Goal: Check status: Check status

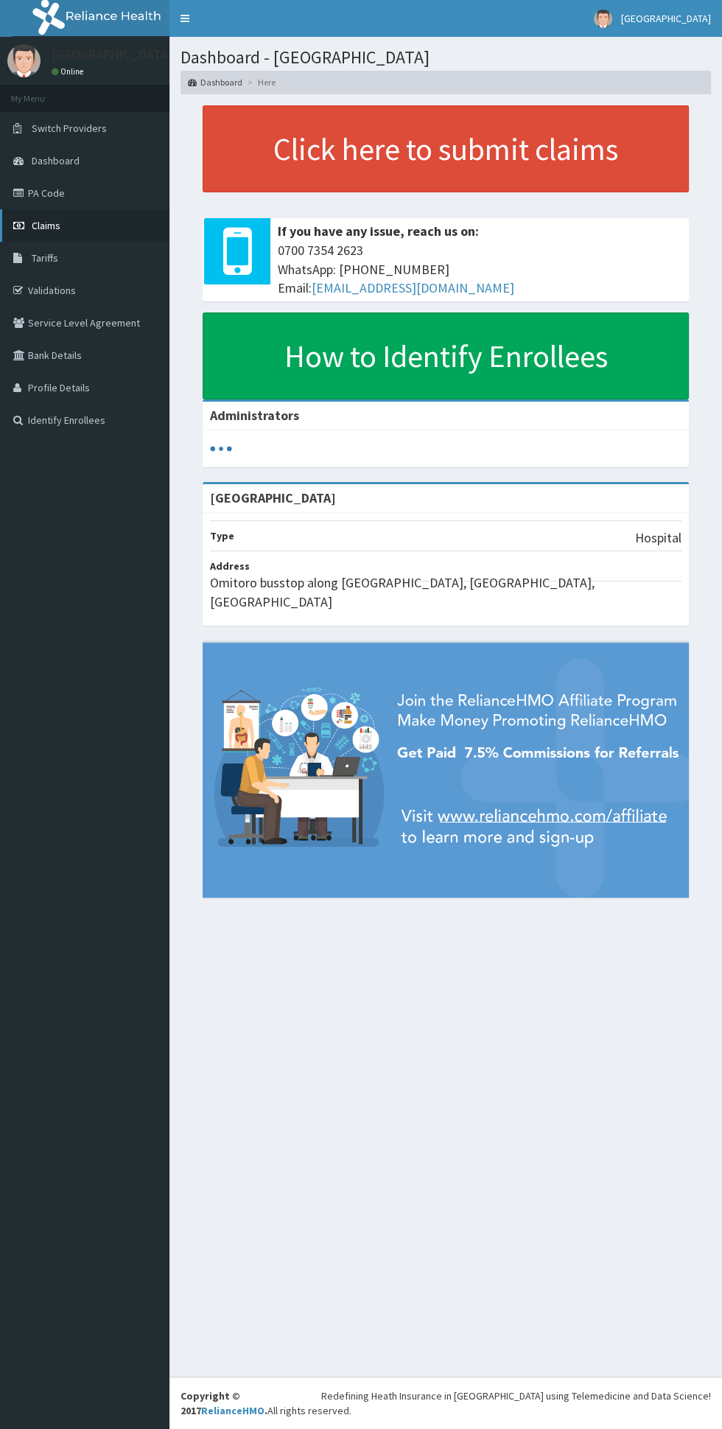
click at [58, 224] on span "Claims" at bounding box center [46, 225] width 29 height 13
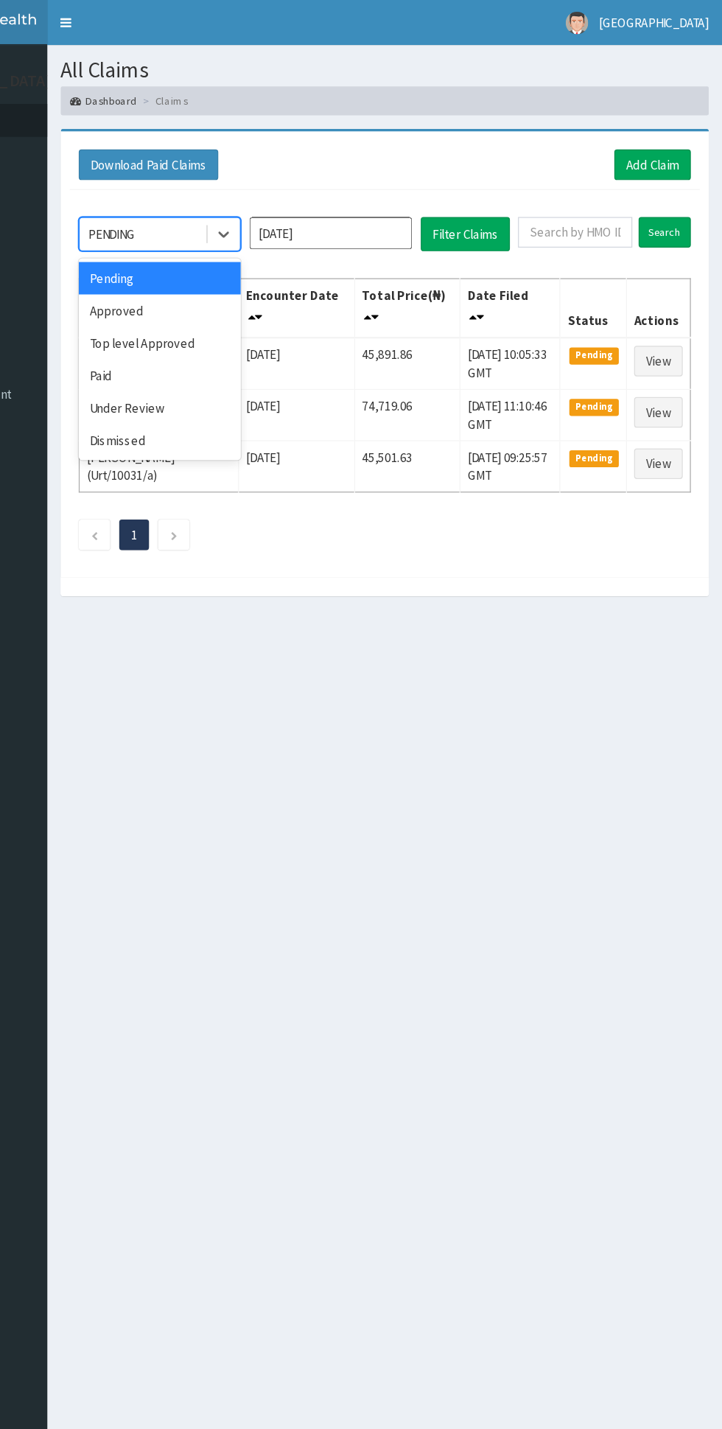
click at [267, 253] on div "Approved" at bounding box center [261, 254] width 133 height 27
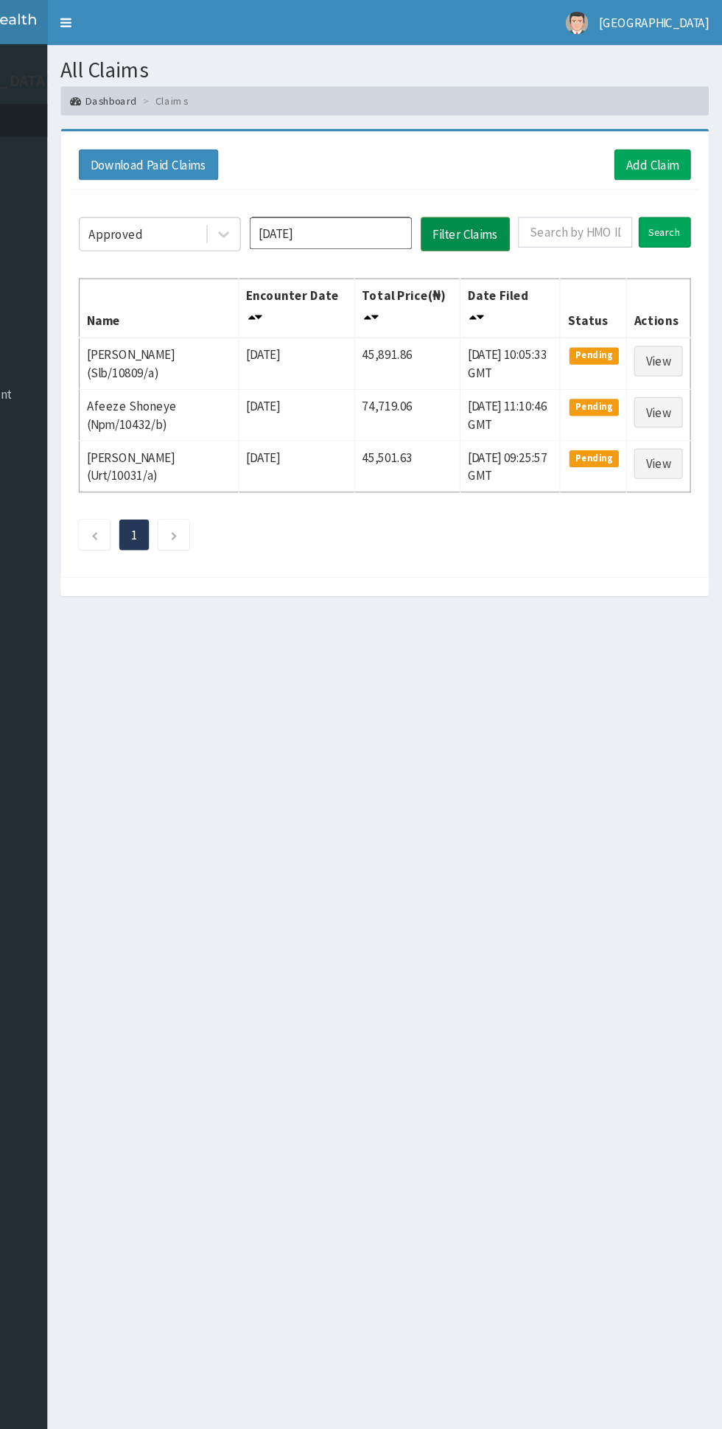
click at [531, 180] on button "Filter Claims" at bounding box center [511, 192] width 73 height 28
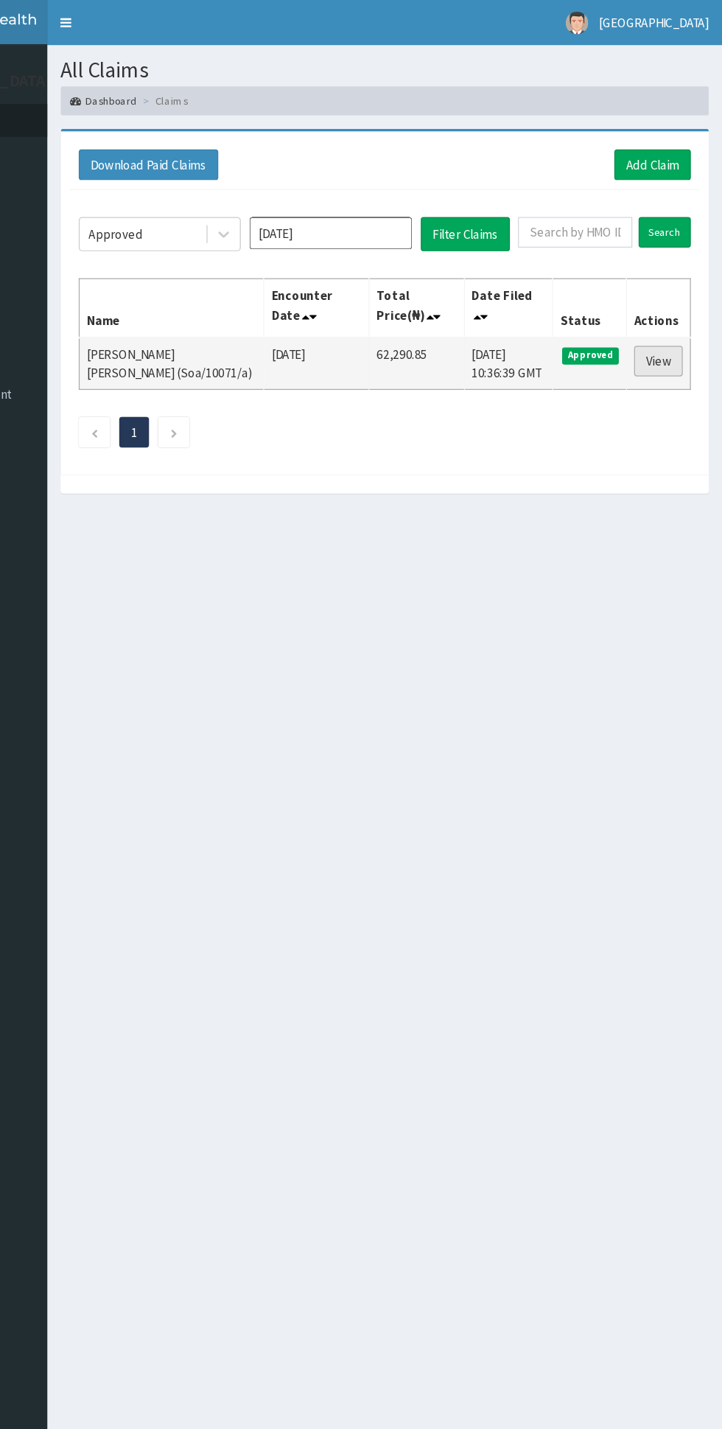
click at [670, 292] on link "View" at bounding box center [670, 295] width 40 height 25
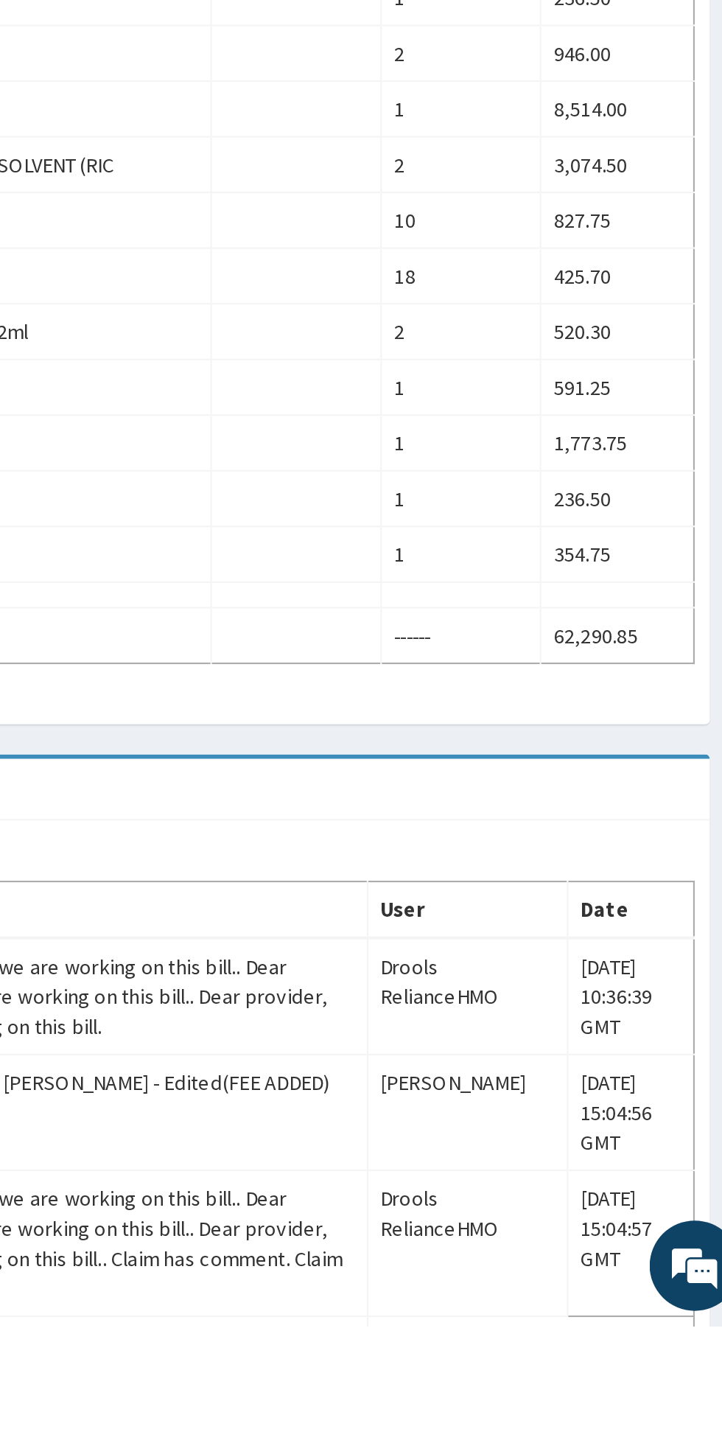
scroll to position [72, 0]
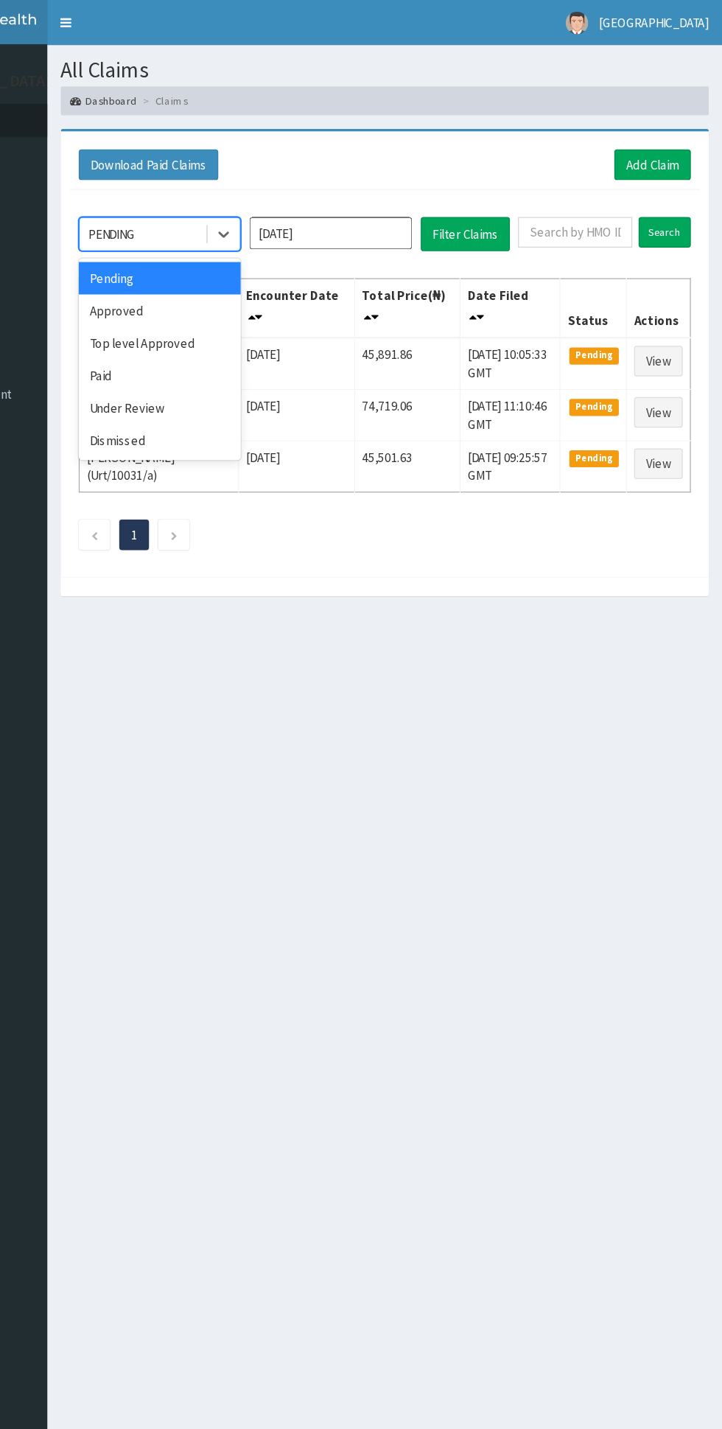
click at [273, 334] on div "Under Review" at bounding box center [261, 333] width 133 height 27
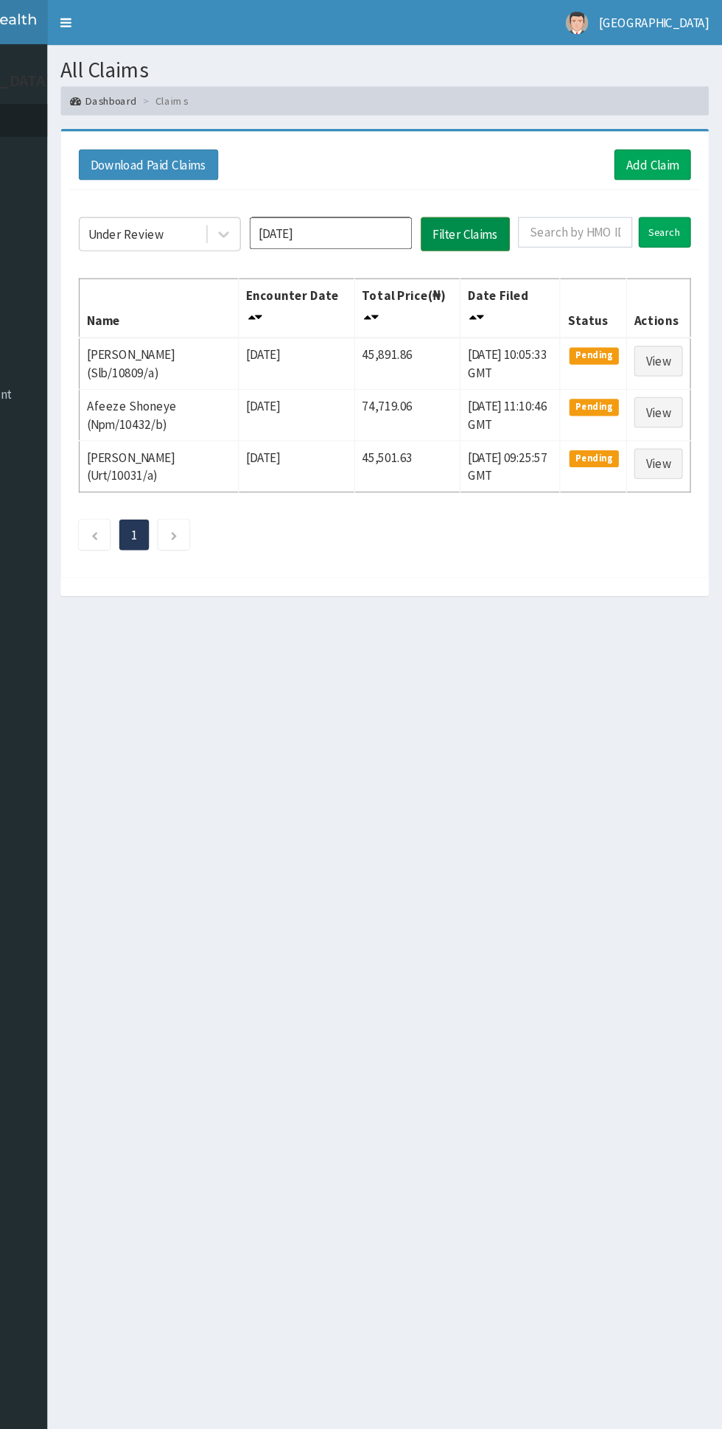
click at [543, 185] on button "Filter Claims" at bounding box center [511, 192] width 73 height 28
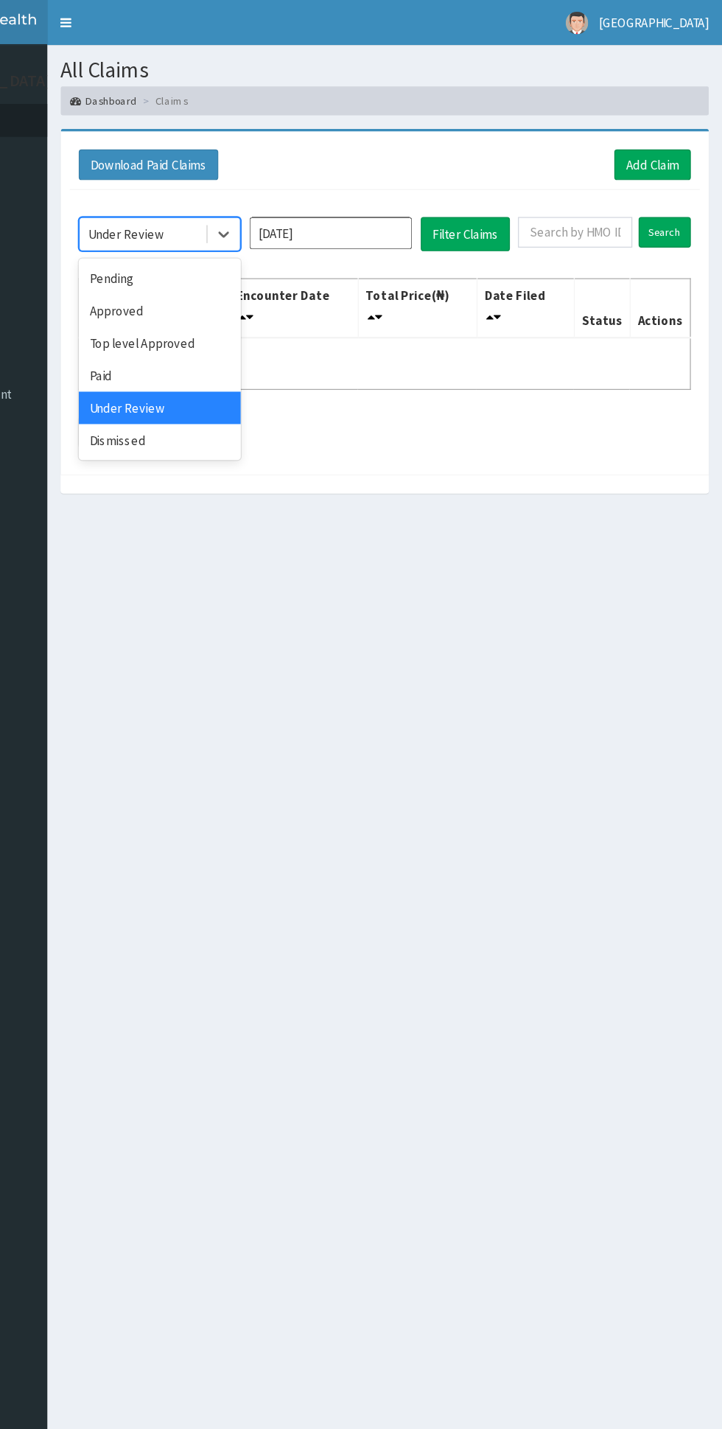
click at [295, 284] on div "Top level Approved" at bounding box center [261, 280] width 133 height 27
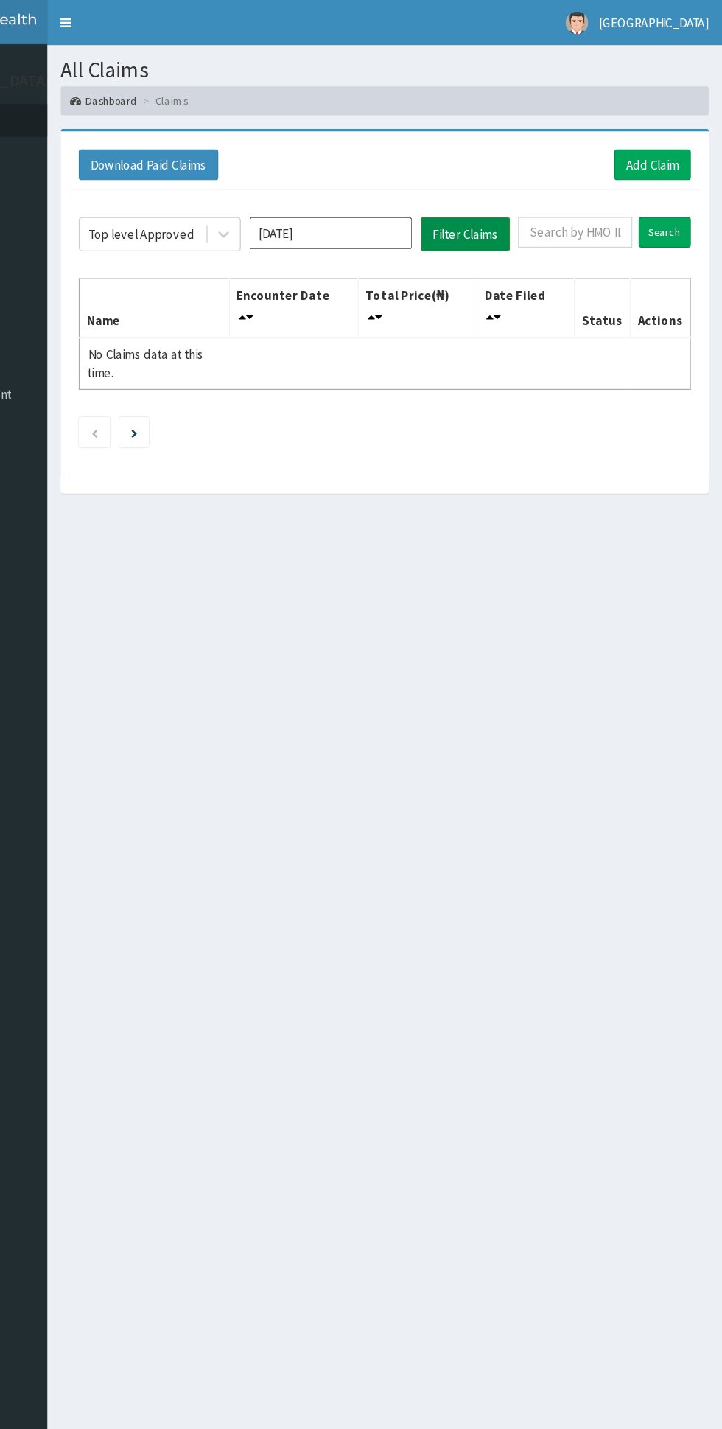
click at [543, 198] on button "Filter Claims" at bounding box center [511, 192] width 73 height 28
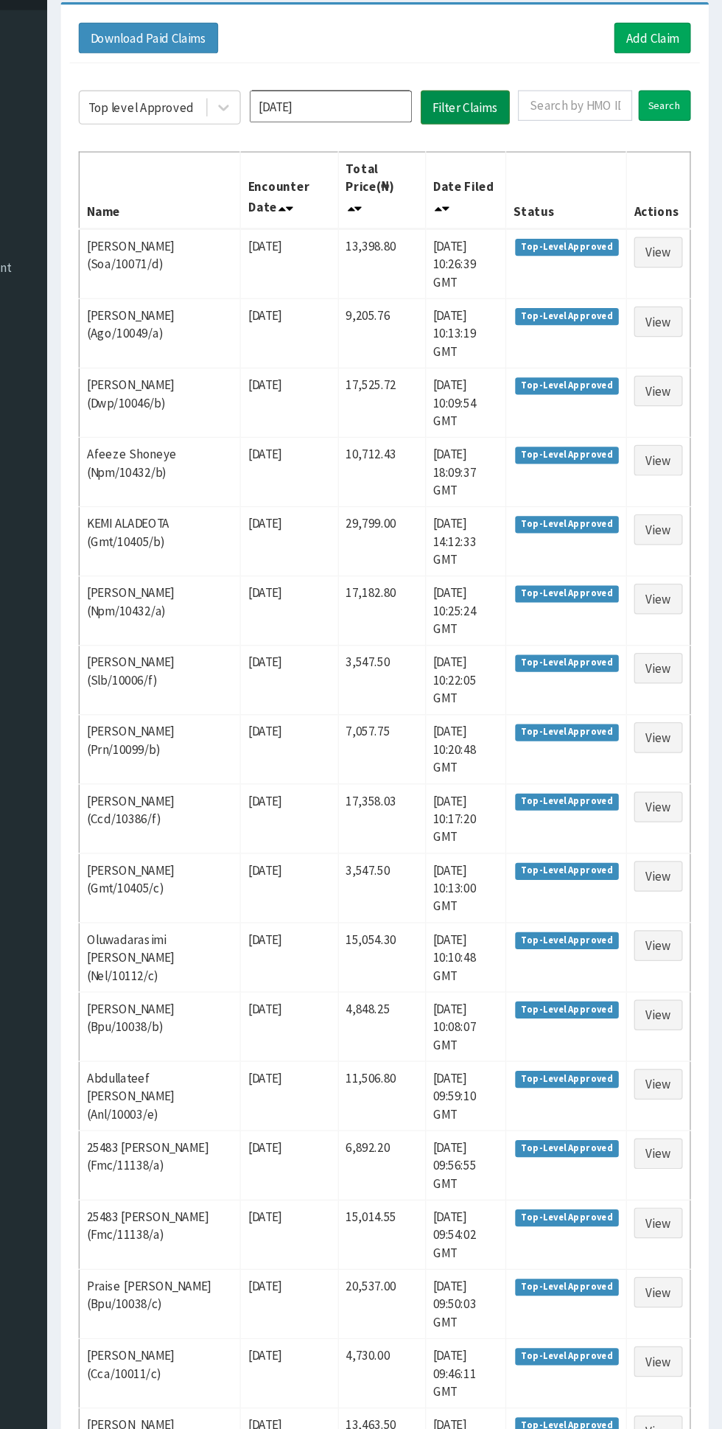
scroll to position [102, 0]
